Goal: Entertainment & Leisure: Browse casually

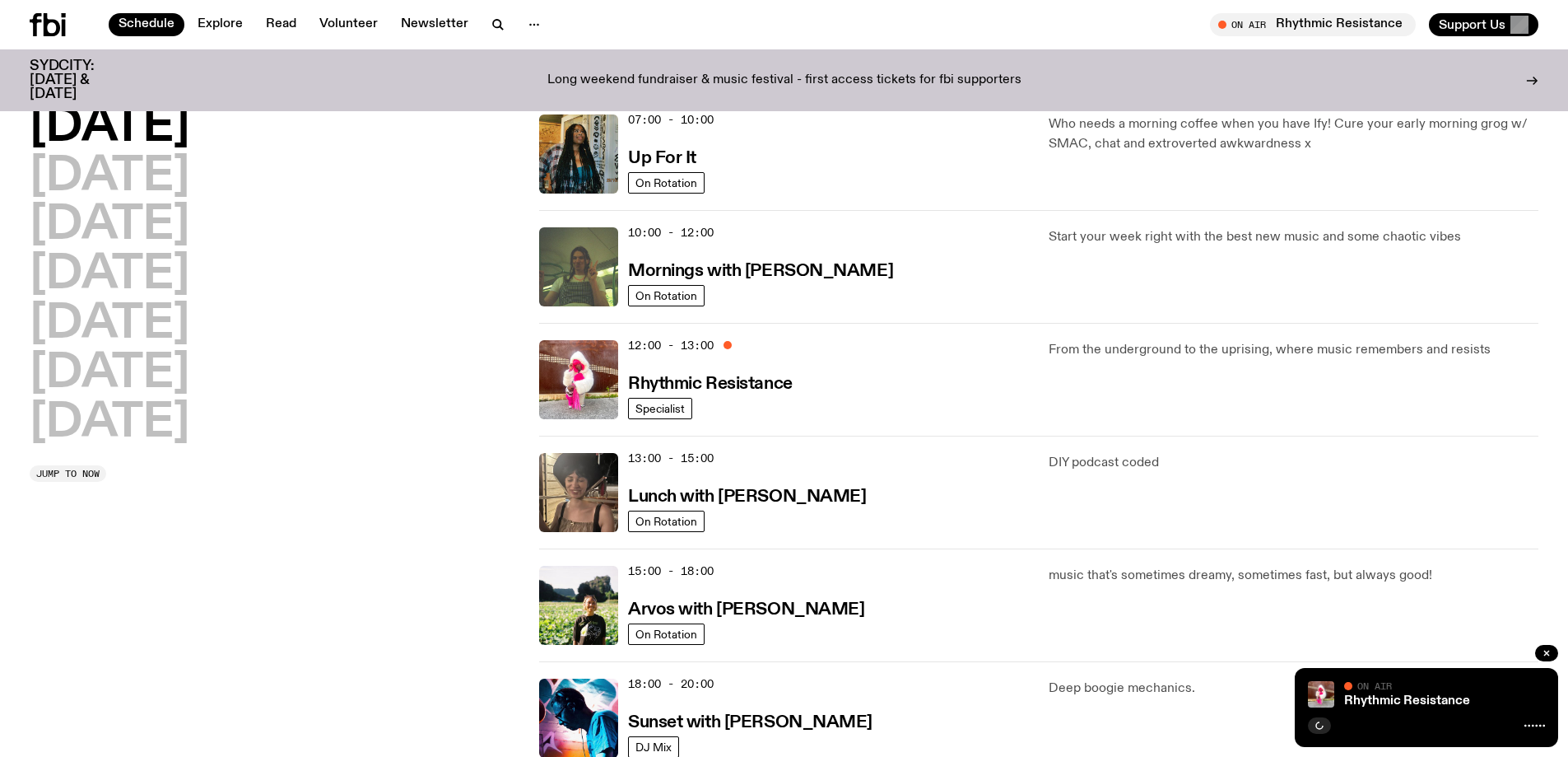
scroll to position [243, 0]
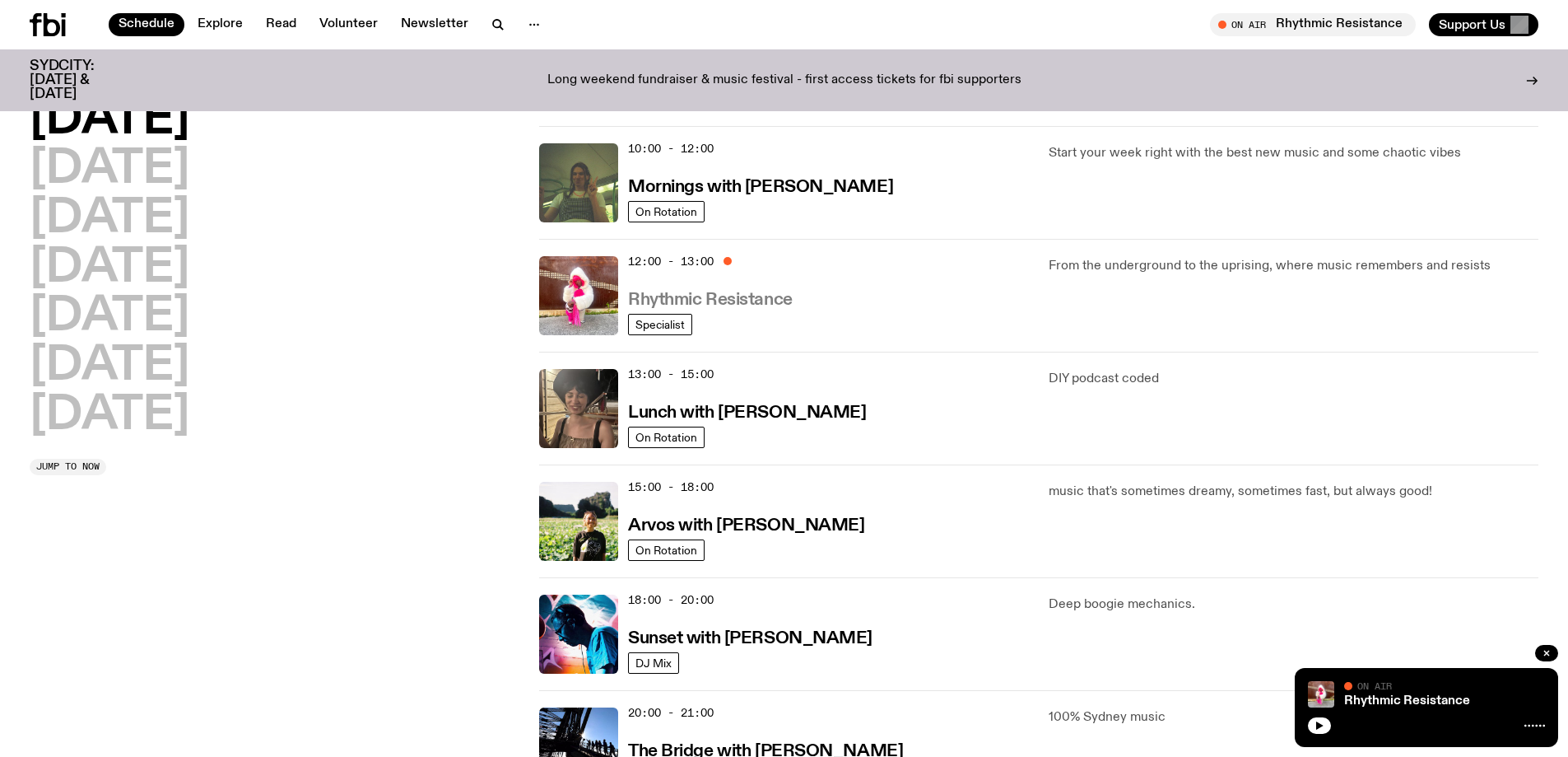
click at [746, 298] on h3 "Rhythmic Resistance" at bounding box center [711, 300] width 165 height 17
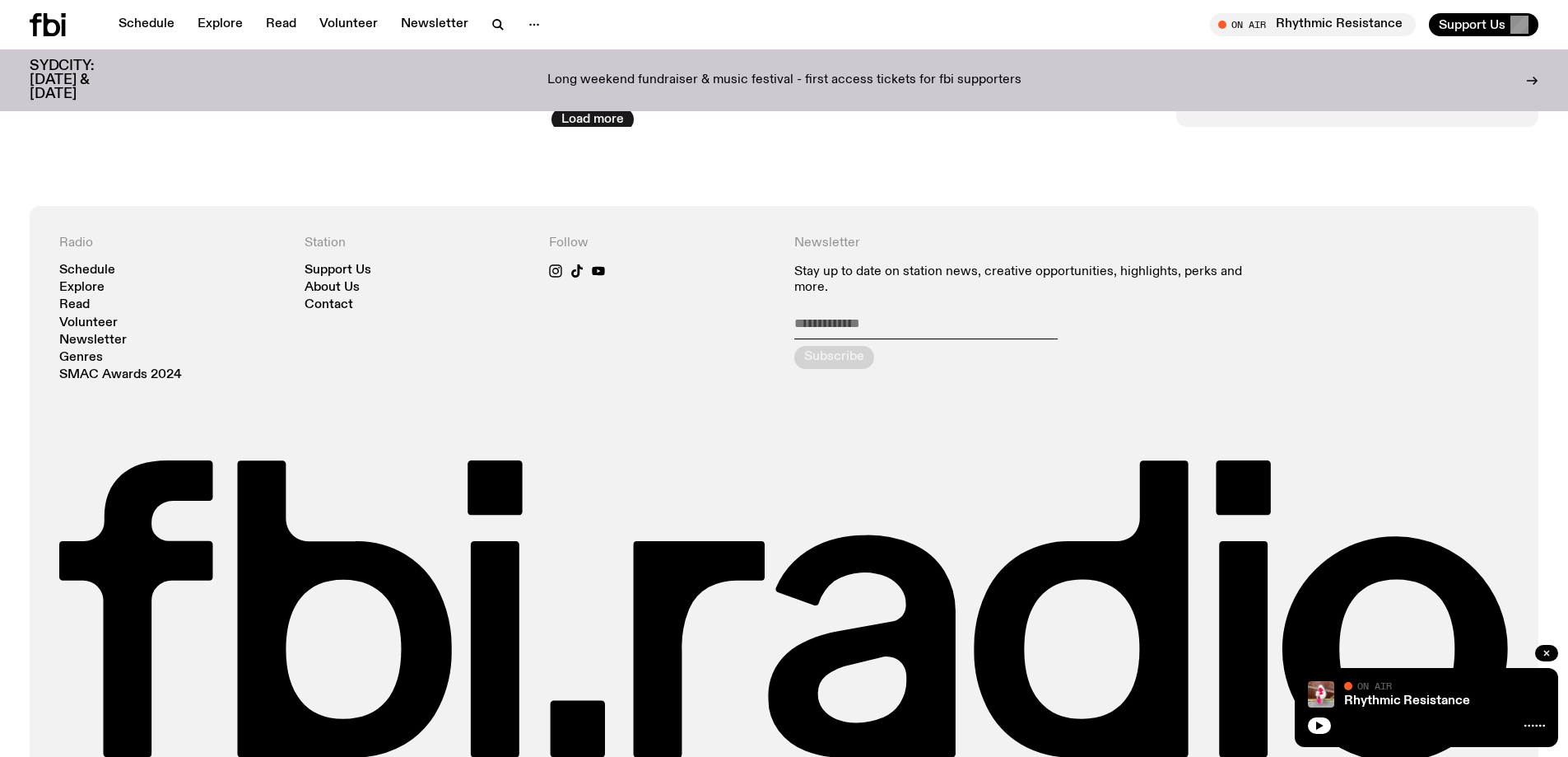
scroll to position [650, 0]
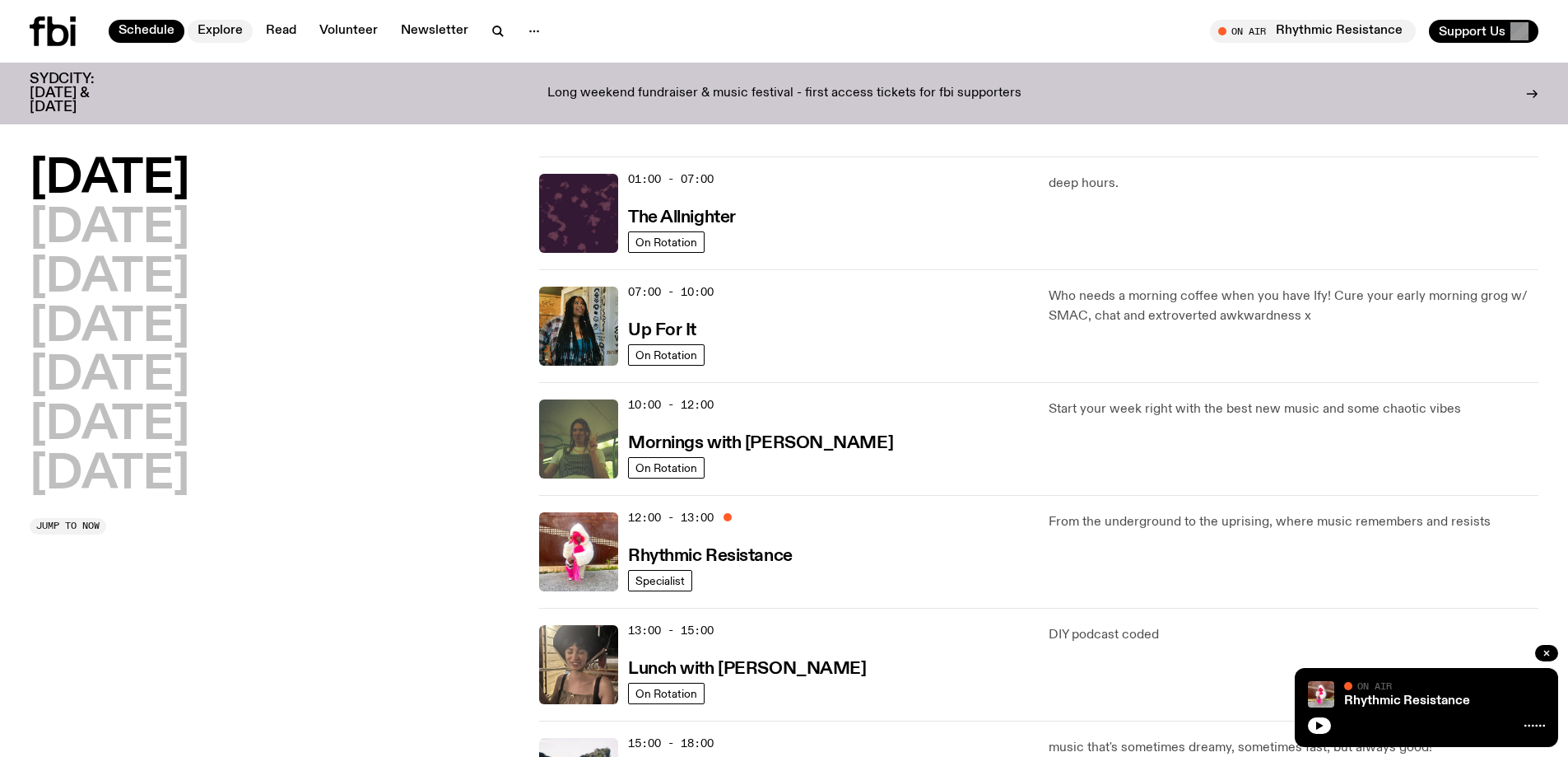
click at [245, 27] on link "Explore" at bounding box center [220, 31] width 65 height 23
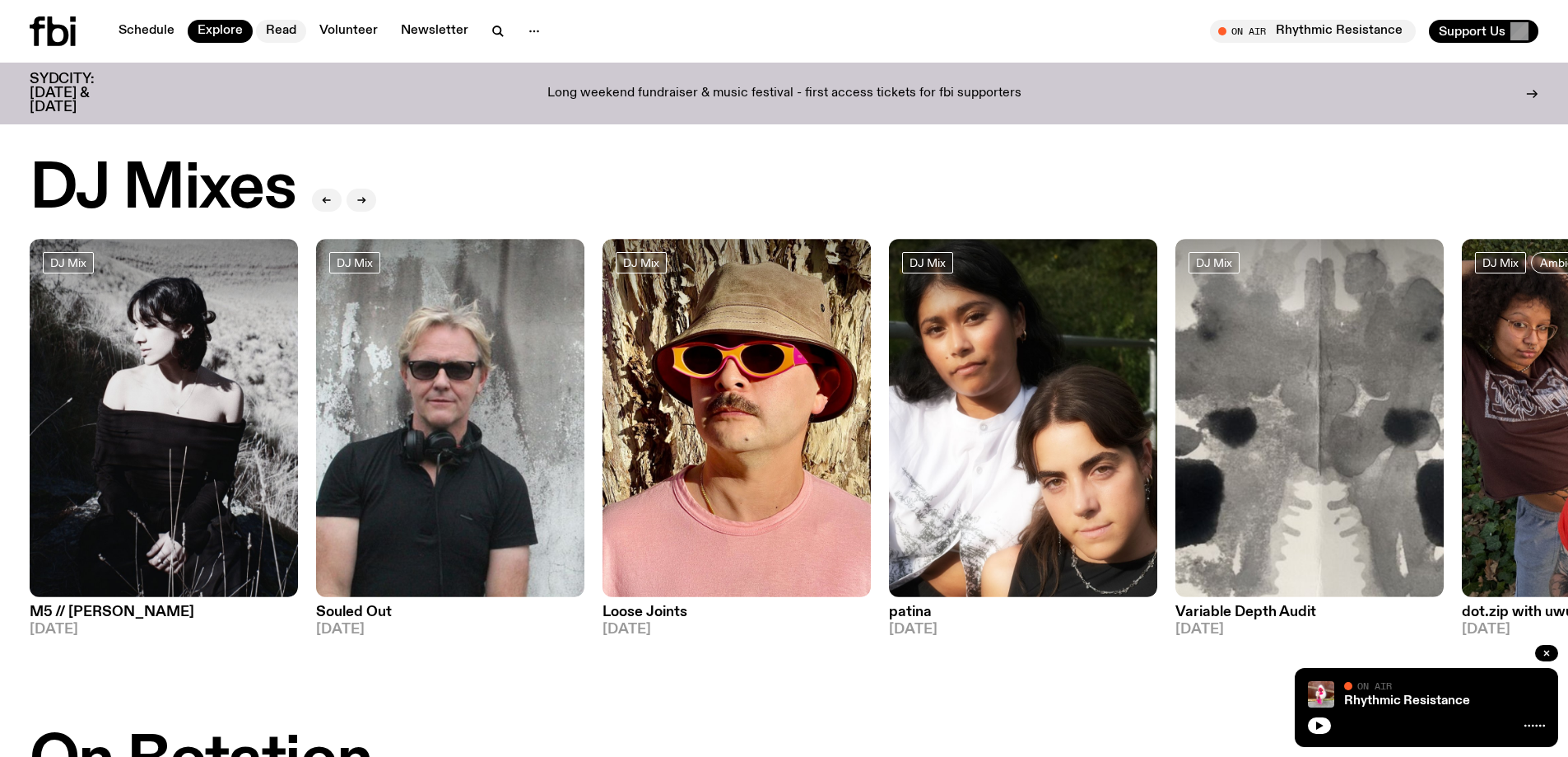
click at [275, 31] on link "Read" at bounding box center [280, 31] width 50 height 23
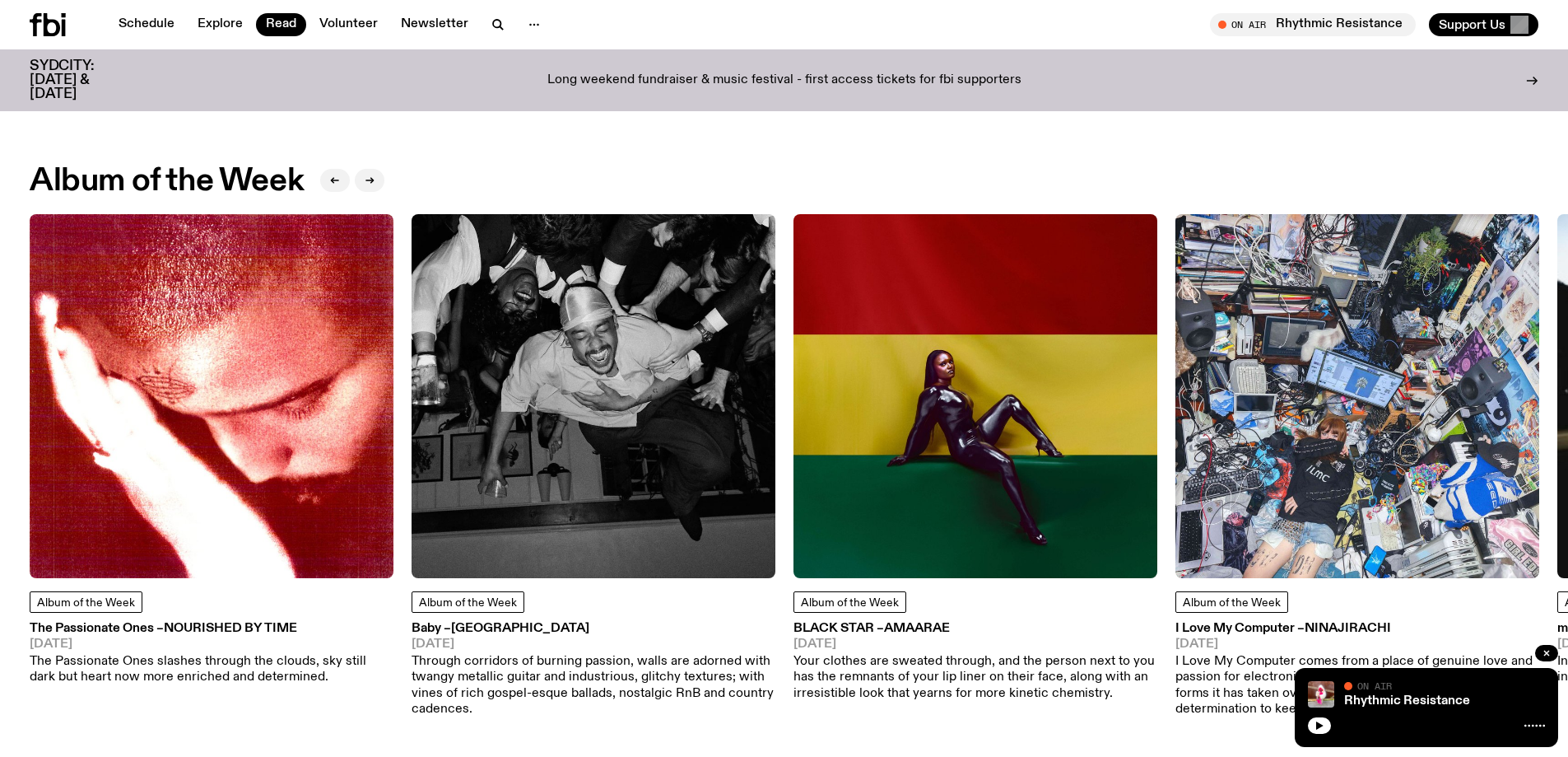
scroll to position [731, 0]
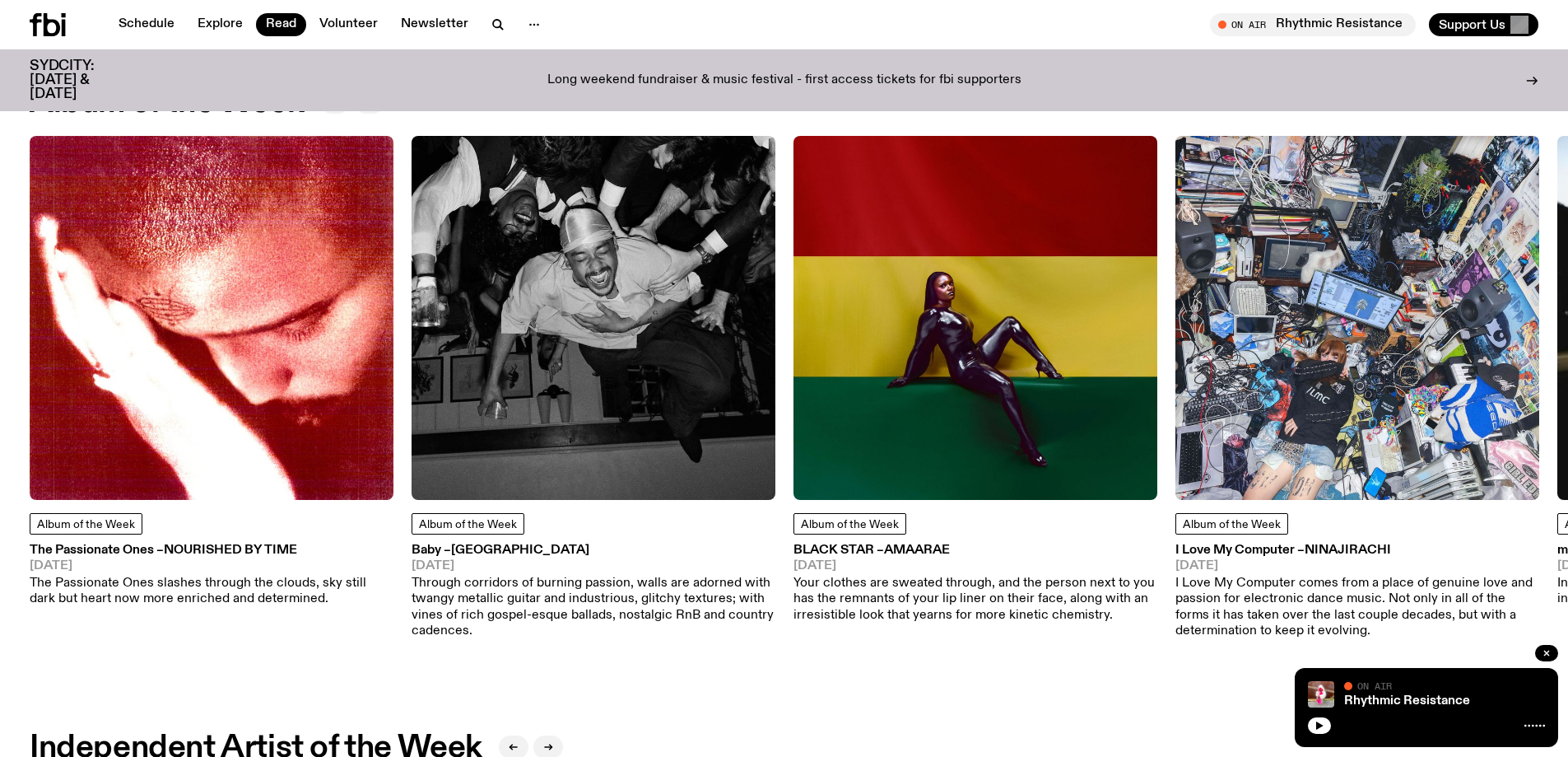
click at [222, 276] on img at bounding box center [211, 317] width 363 height 364
